Goal: Transaction & Acquisition: Subscribe to service/newsletter

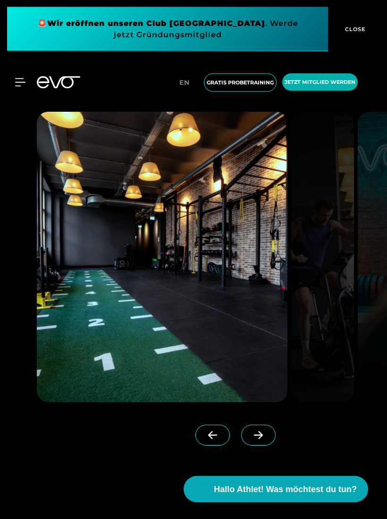
scroll to position [1011, 0]
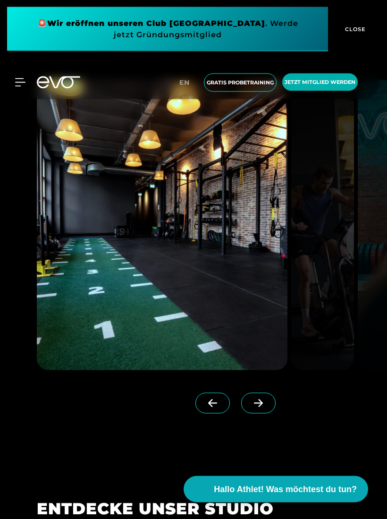
click at [262, 408] on icon at bounding box center [258, 403] width 16 height 8
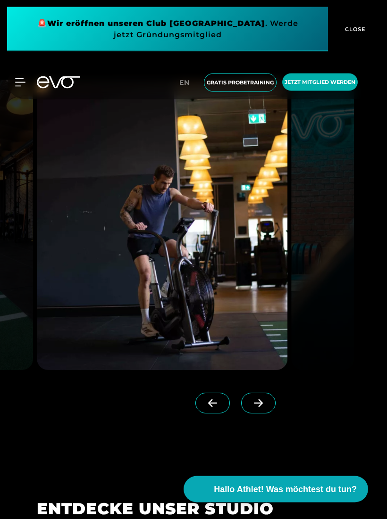
scroll to position [1011, 0]
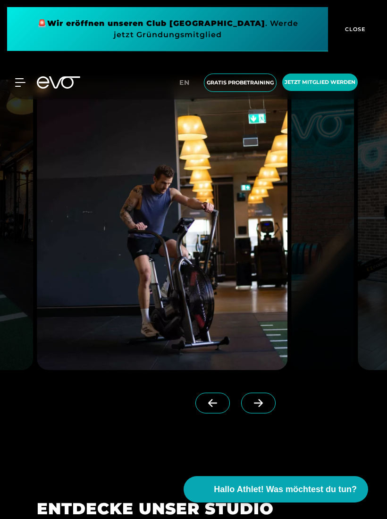
click at [259, 407] on icon at bounding box center [258, 403] width 16 height 8
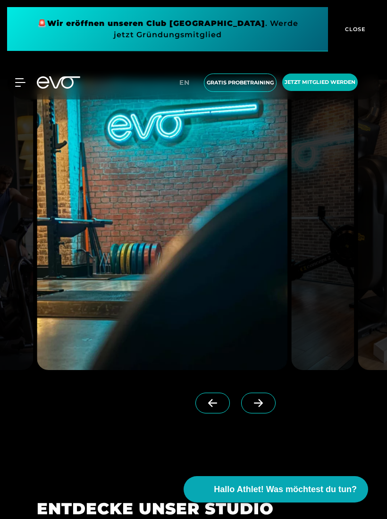
click at [260, 407] on icon at bounding box center [258, 403] width 16 height 8
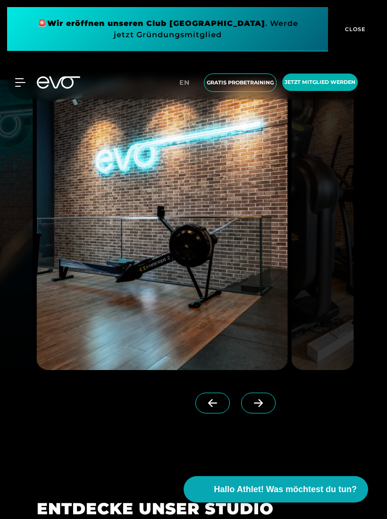
click at [258, 407] on icon at bounding box center [258, 403] width 16 height 8
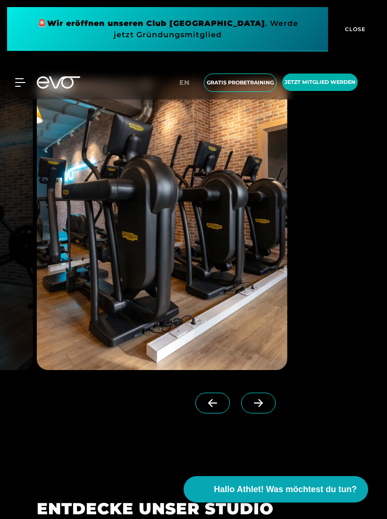
click at [256, 407] on icon at bounding box center [258, 403] width 16 height 8
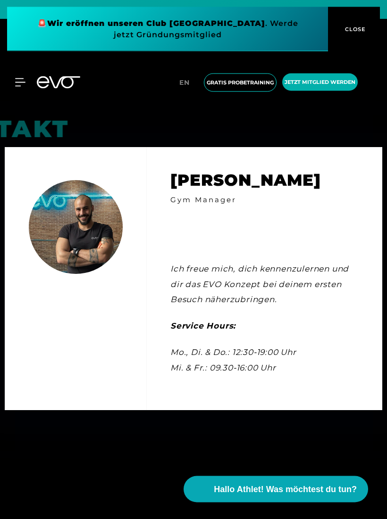
scroll to position [3555, 0]
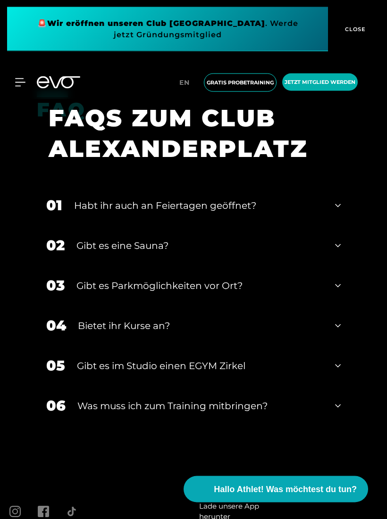
click at [335, 212] on icon at bounding box center [338, 205] width 6 height 11
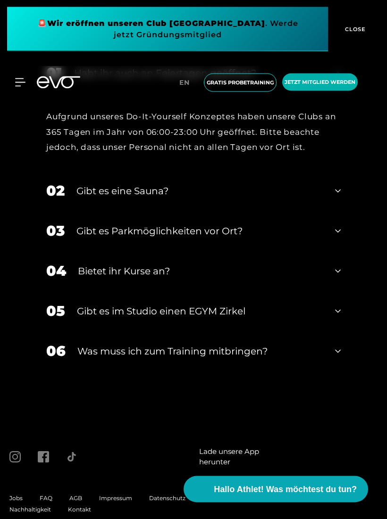
scroll to position [4144, 0]
click at [337, 197] on icon at bounding box center [338, 190] width 6 height 11
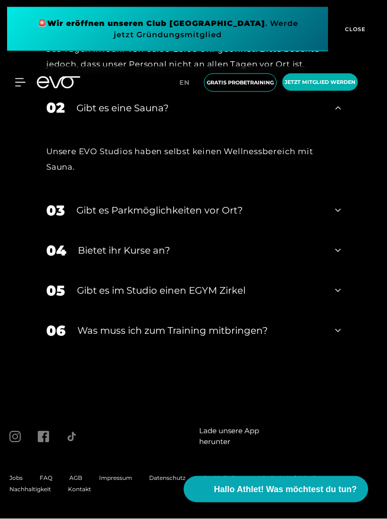
scroll to position [4273, 0]
click at [336, 337] on icon at bounding box center [338, 330] width 6 height 11
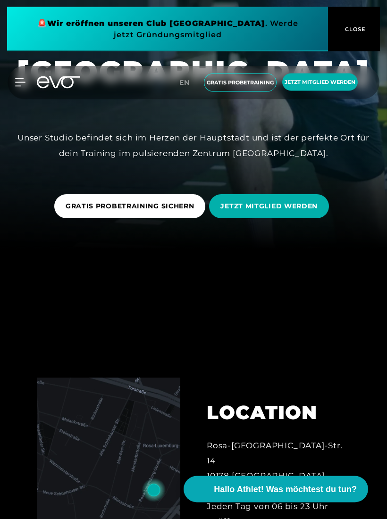
scroll to position [0, 0]
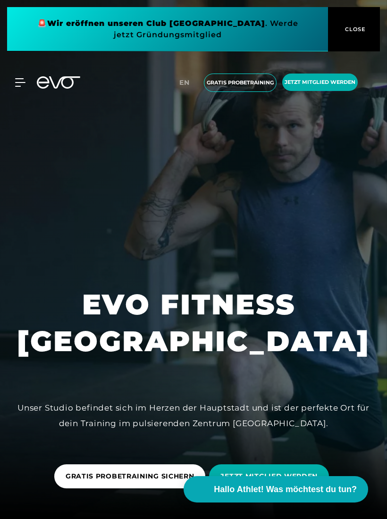
click at [19, 82] on icon at bounding box center [20, 83] width 10 height 8
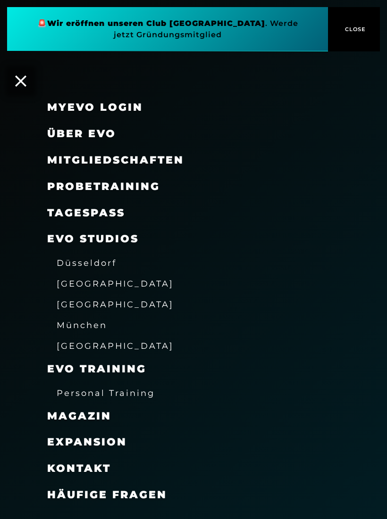
click at [159, 161] on span "Mitgliedschaften" at bounding box center [115, 160] width 137 height 13
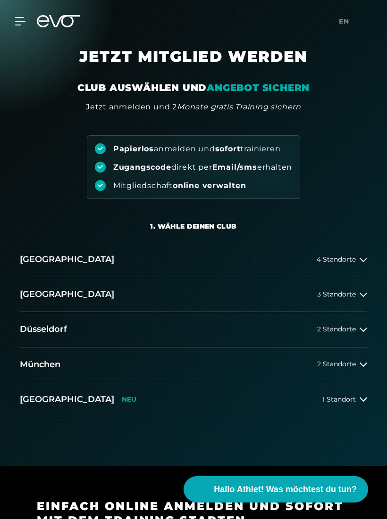
click at [362, 296] on icon at bounding box center [363, 295] width 8 height 8
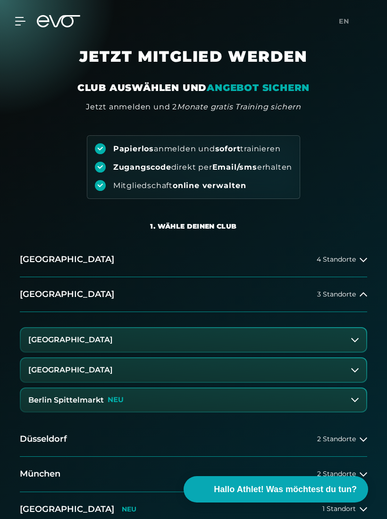
click at [297, 342] on button "[GEOGRAPHIC_DATA]" at bounding box center [193, 340] width 345 height 24
